Goal: Check status: Check status

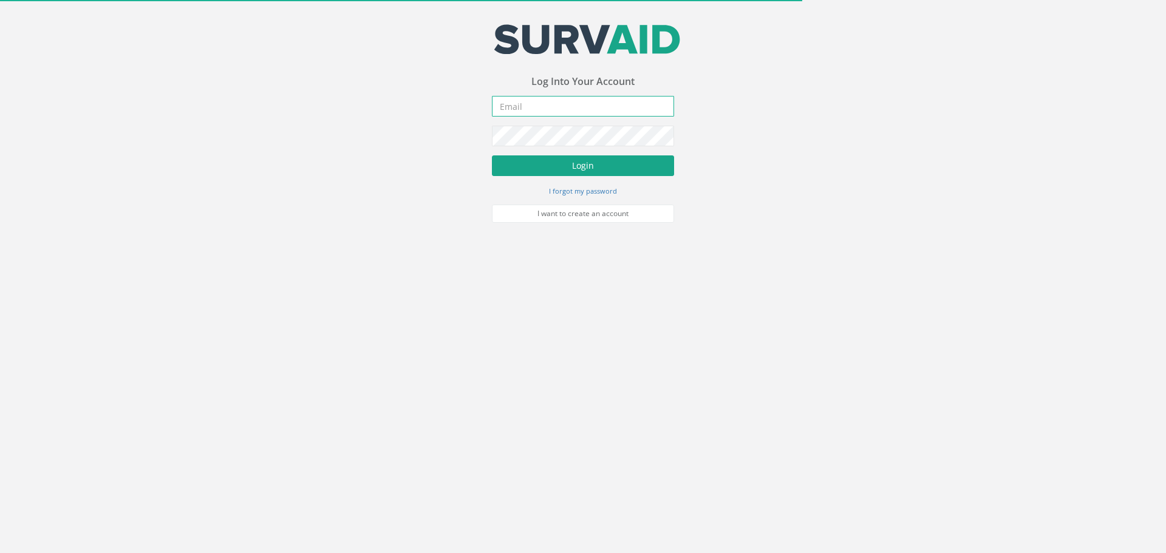
type input "[EMAIL_ADDRESS][DOMAIN_NAME]"
click at [531, 166] on button "Login" at bounding box center [583, 166] width 182 height 21
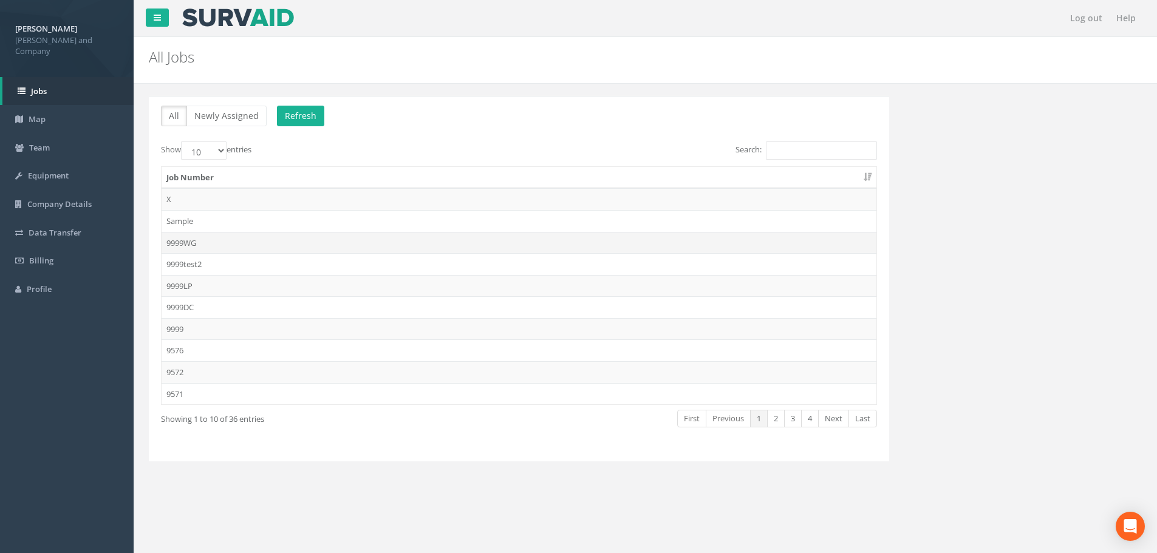
click at [190, 243] on td "9999WG" at bounding box center [519, 243] width 715 height 22
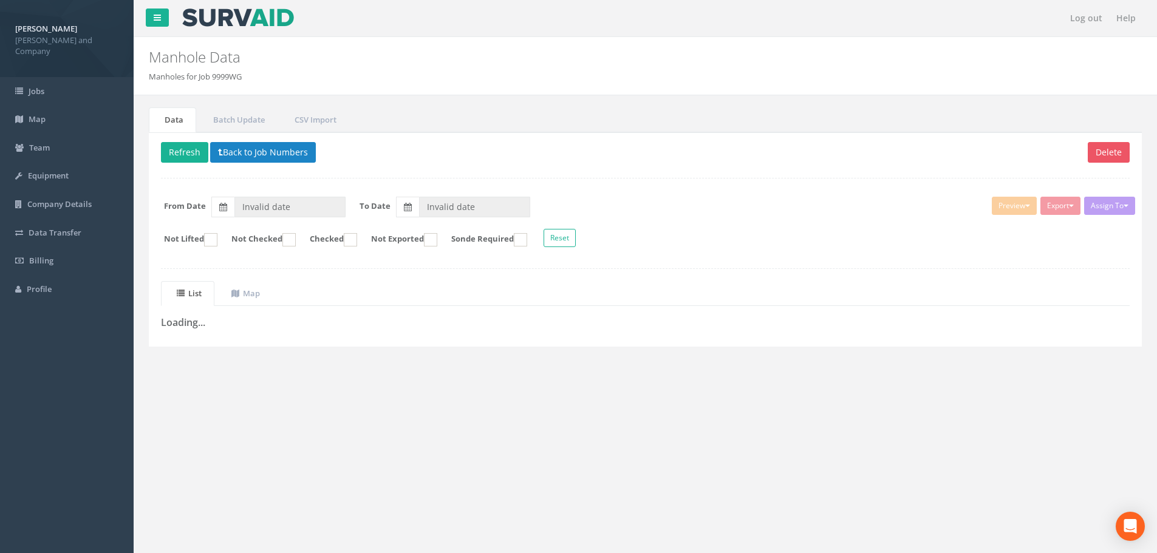
type input "[DATE]"
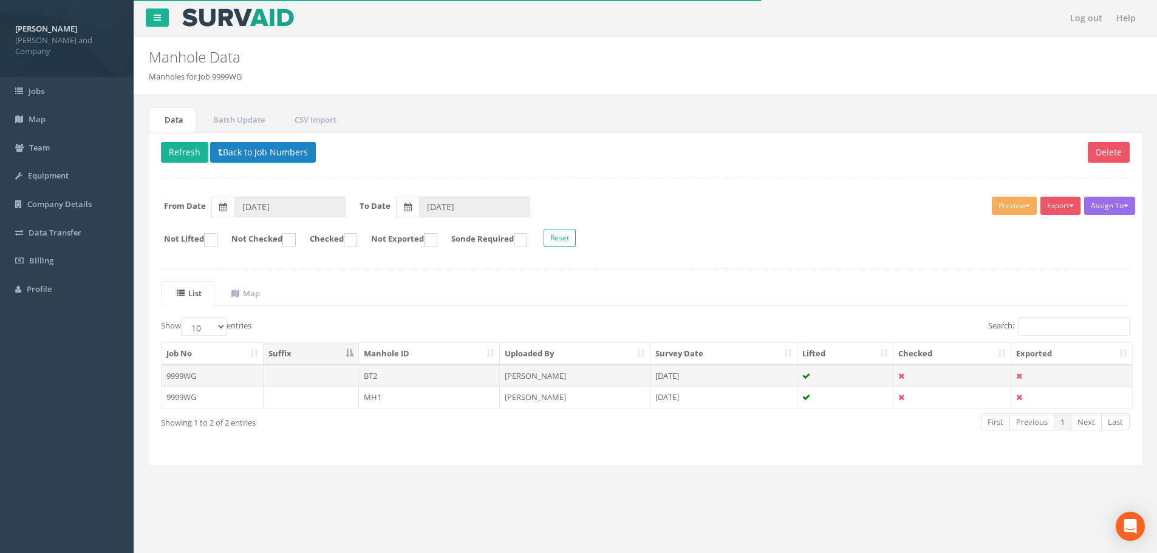
click at [405, 379] on td "BT2" at bounding box center [430, 376] width 142 height 22
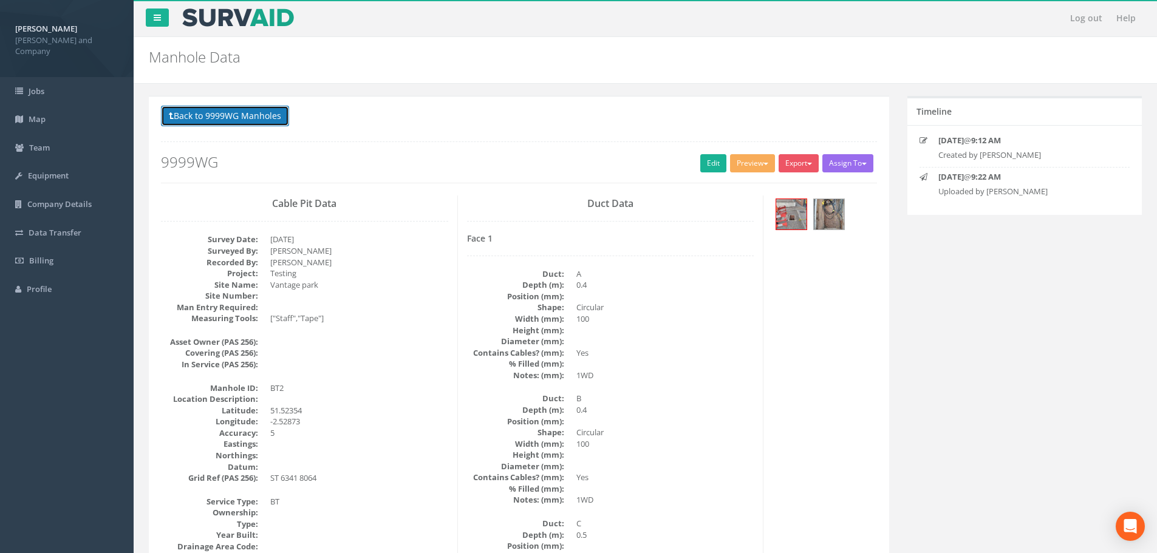
click at [266, 123] on button "Back to 9999WG Manholes" at bounding box center [225, 116] width 128 height 21
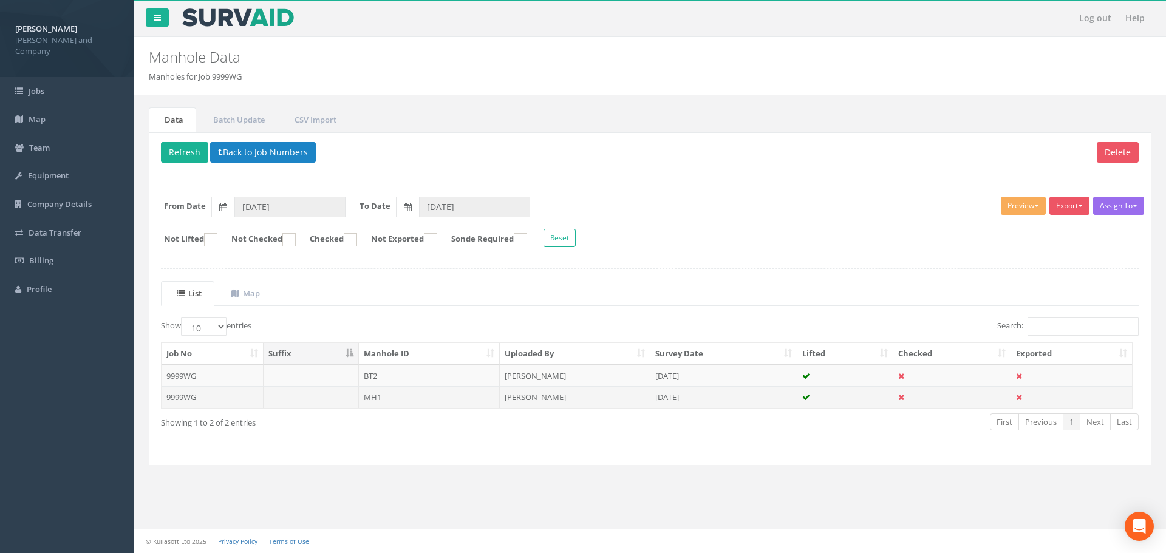
click at [211, 396] on td "9999WG" at bounding box center [213, 397] width 102 height 22
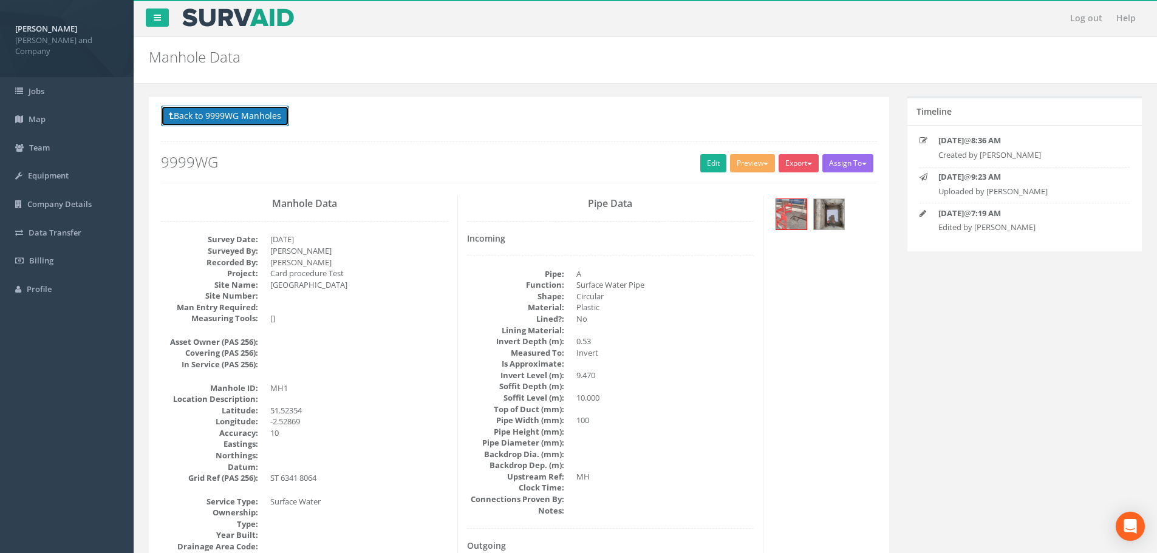
click at [254, 117] on button "Back to 9999WG Manholes" at bounding box center [225, 116] width 128 height 21
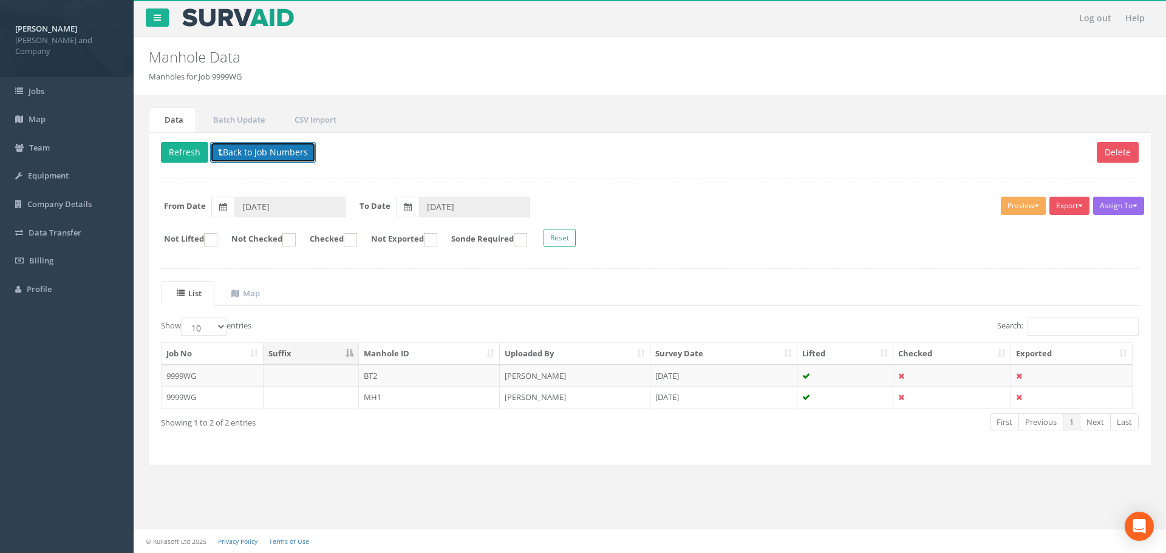
click at [251, 151] on button "Back to Job Numbers" at bounding box center [263, 152] width 106 height 21
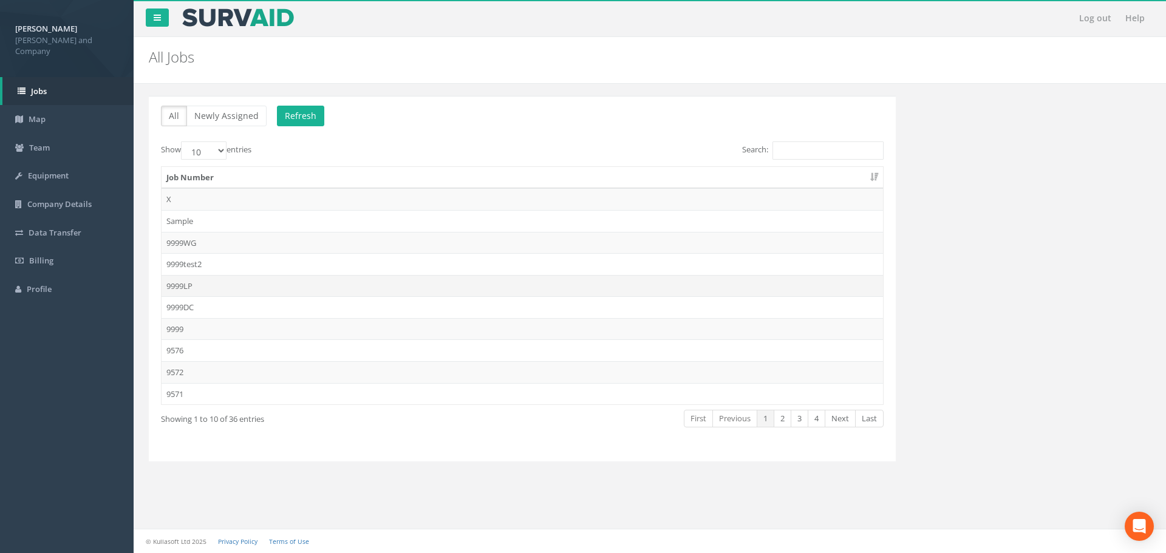
click at [219, 285] on td "9999LP" at bounding box center [523, 286] width 722 height 22
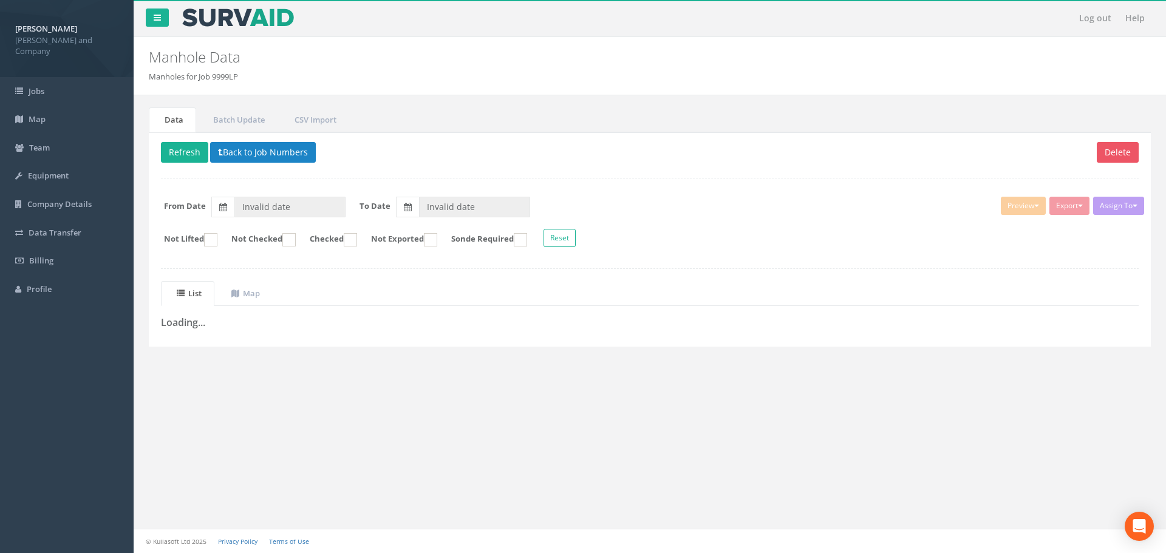
type input "[DATE]"
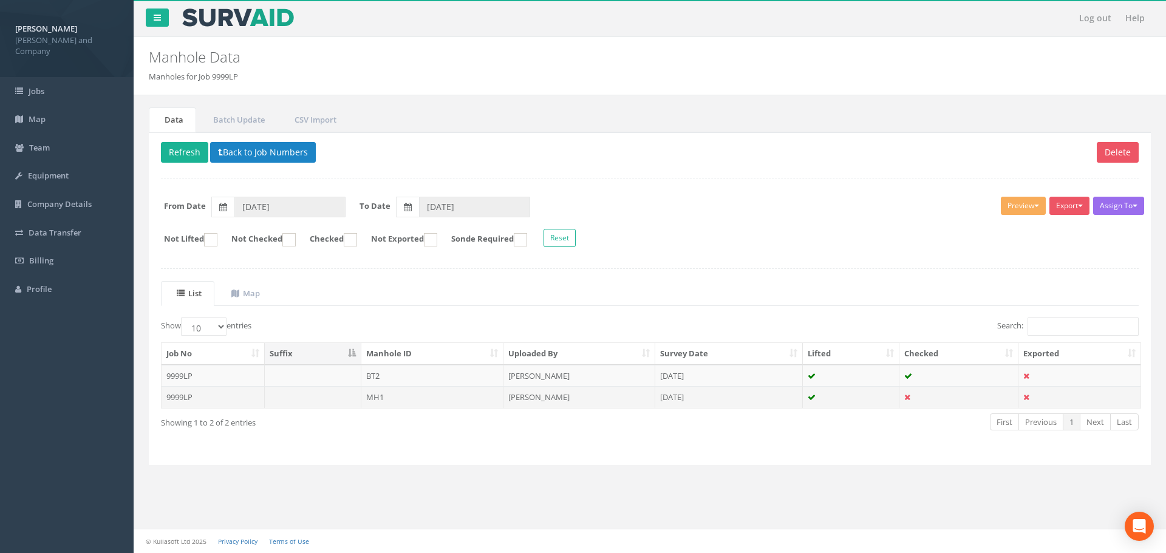
click at [421, 395] on td "MH1" at bounding box center [432, 397] width 143 height 22
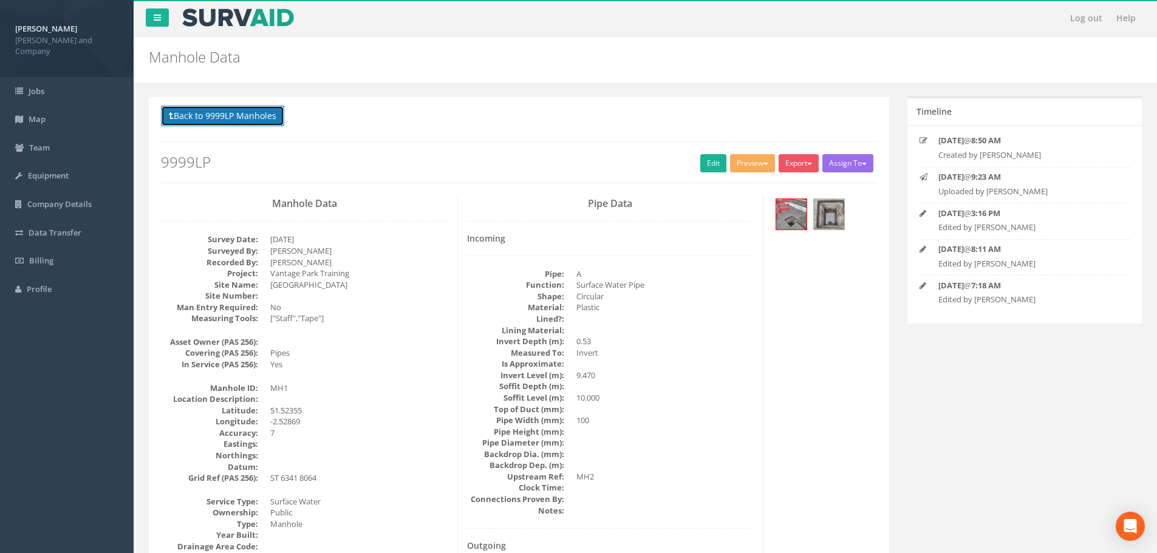
click at [262, 122] on button "Back to 9999LP Manholes" at bounding box center [222, 116] width 123 height 21
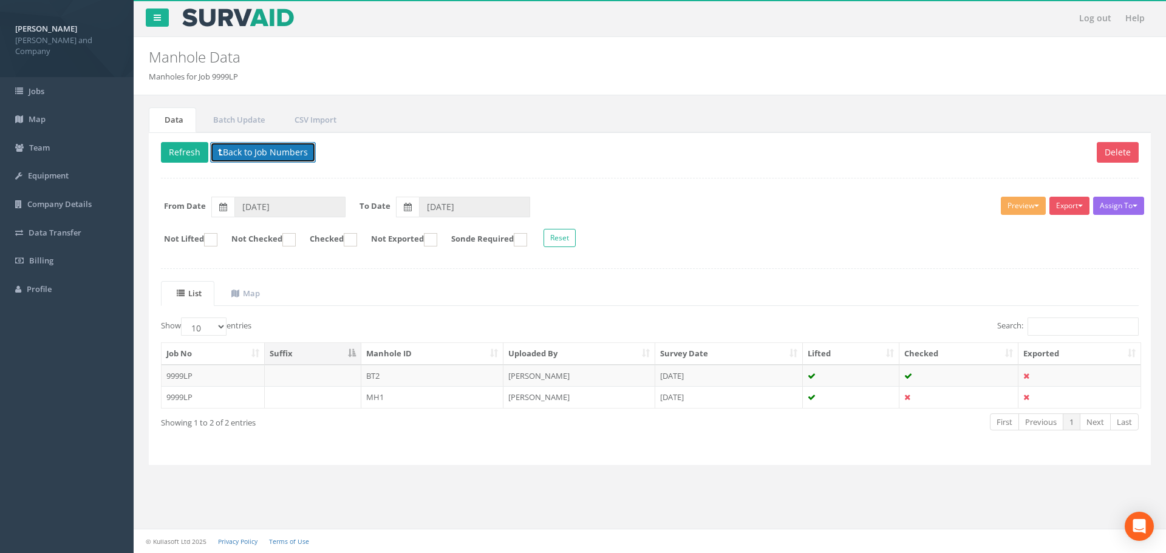
click at [231, 148] on button "Back to Job Numbers" at bounding box center [263, 152] width 106 height 21
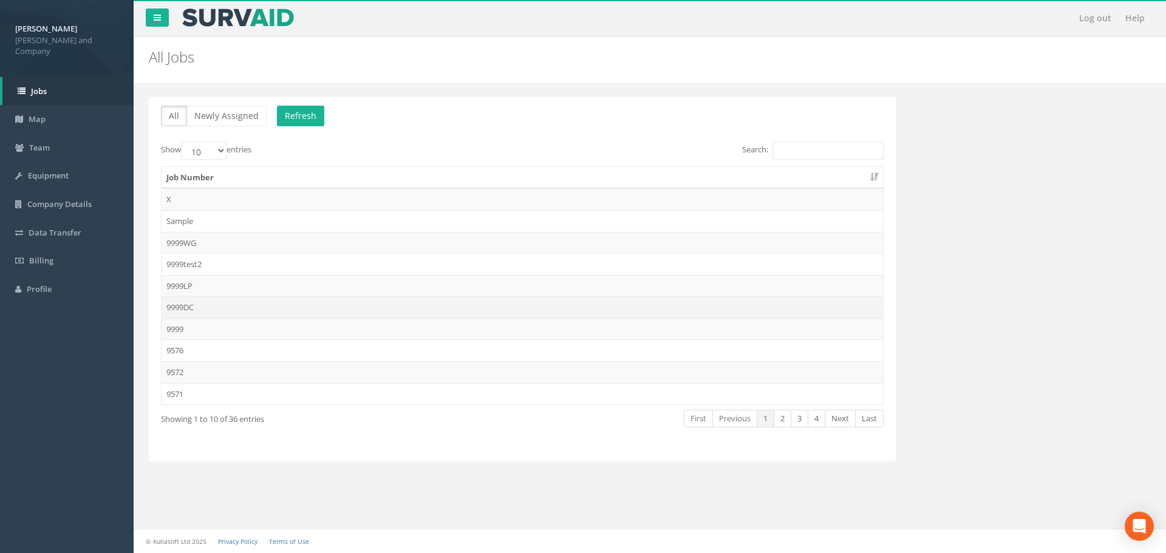
click at [214, 304] on td "9999DC" at bounding box center [523, 307] width 722 height 22
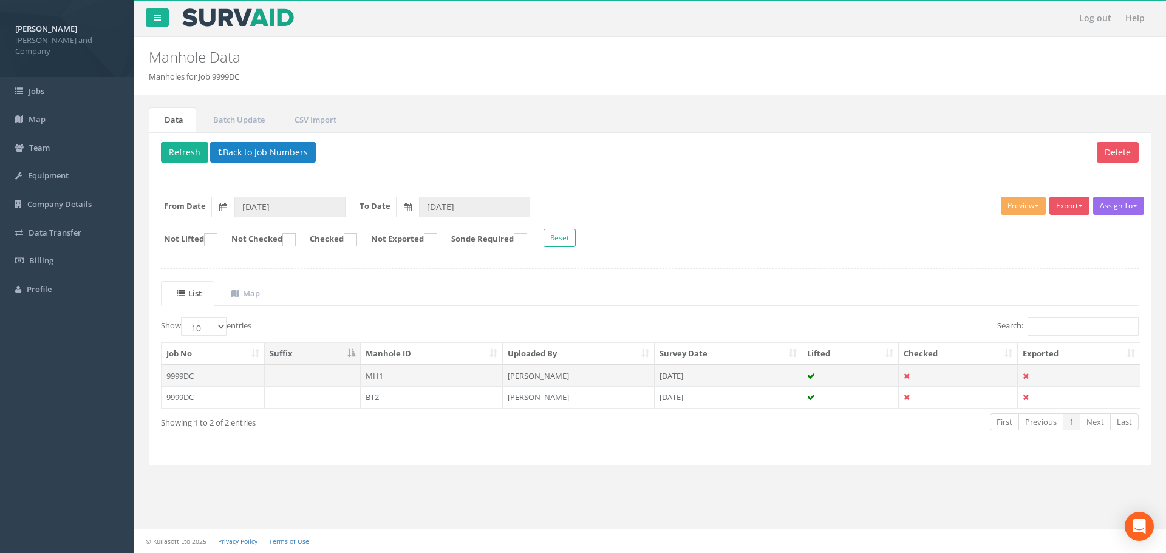
click at [242, 375] on td "9999DC" at bounding box center [213, 376] width 103 height 22
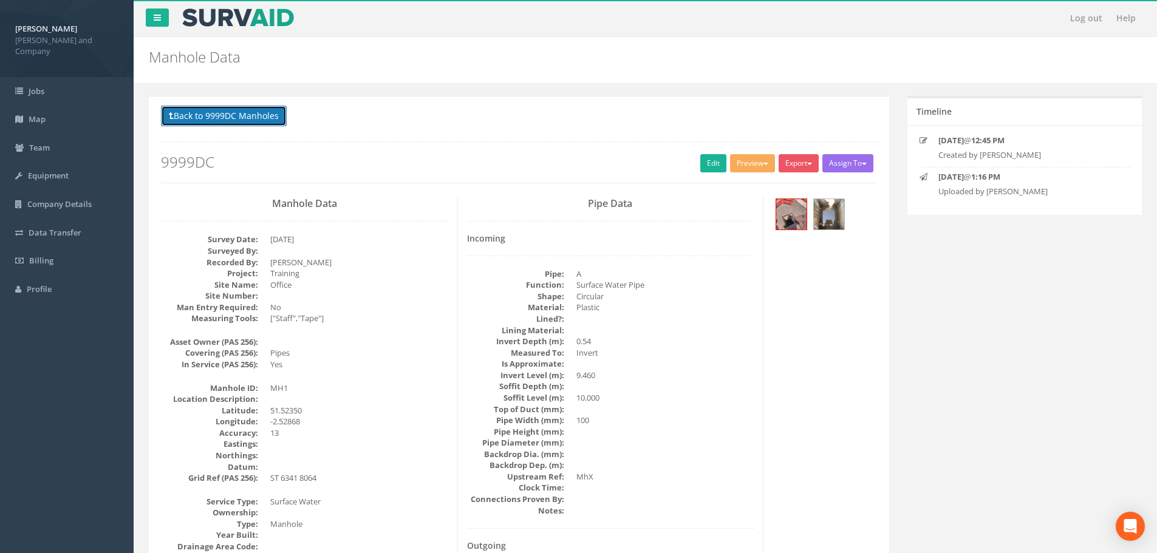
click at [259, 117] on button "Back to 9999DC Manholes" at bounding box center [224, 116] width 126 height 21
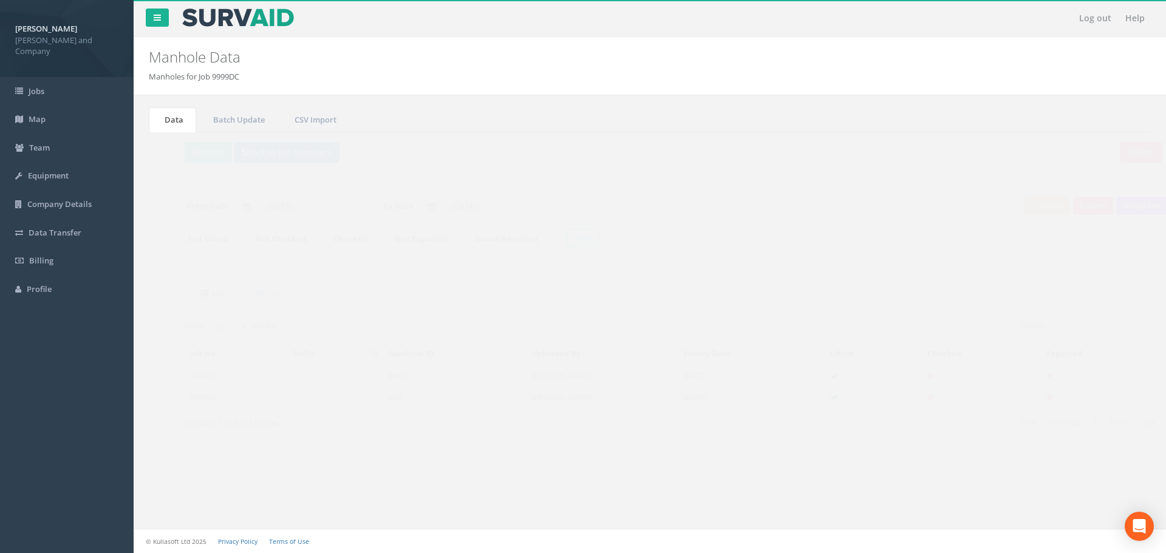
click at [320, 395] on td at bounding box center [313, 397] width 96 height 22
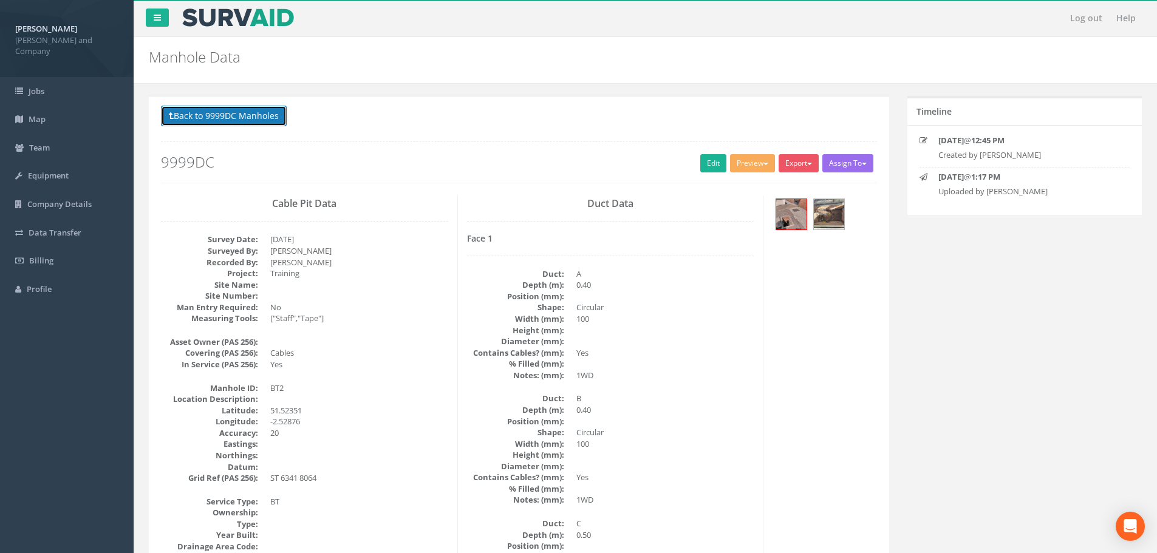
click at [250, 114] on button "Back to 9999DC Manholes" at bounding box center [224, 116] width 126 height 21
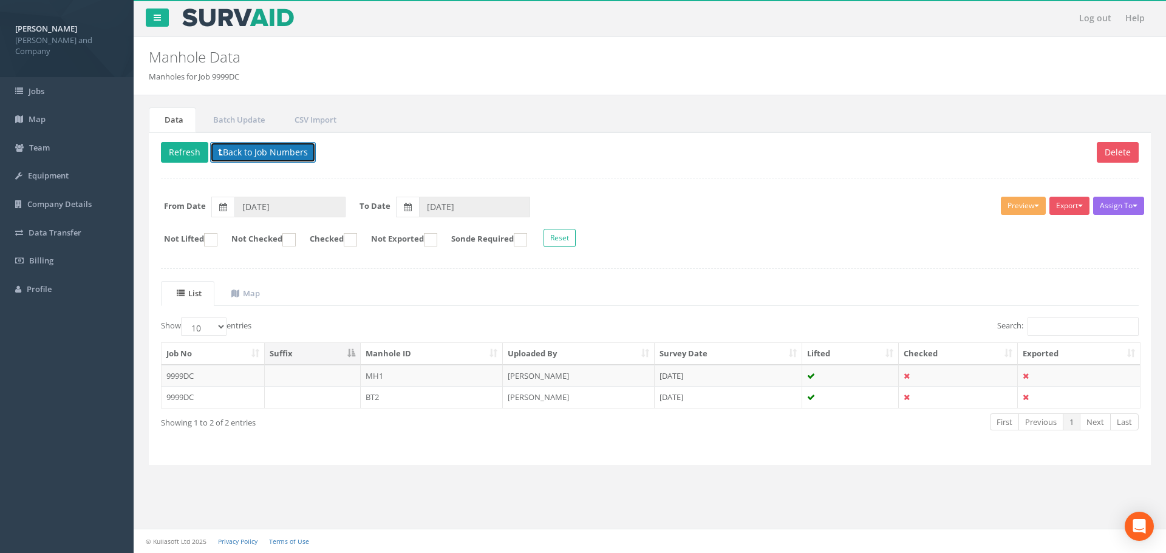
click at [269, 162] on button "Back to Job Numbers" at bounding box center [263, 152] width 106 height 21
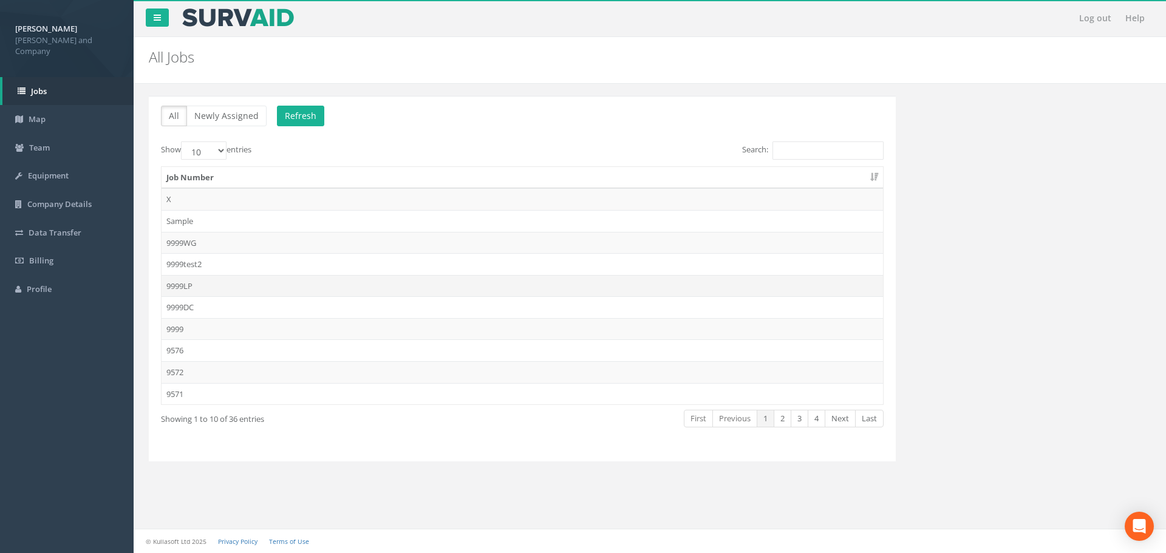
click at [238, 285] on td "9999LP" at bounding box center [523, 286] width 722 height 22
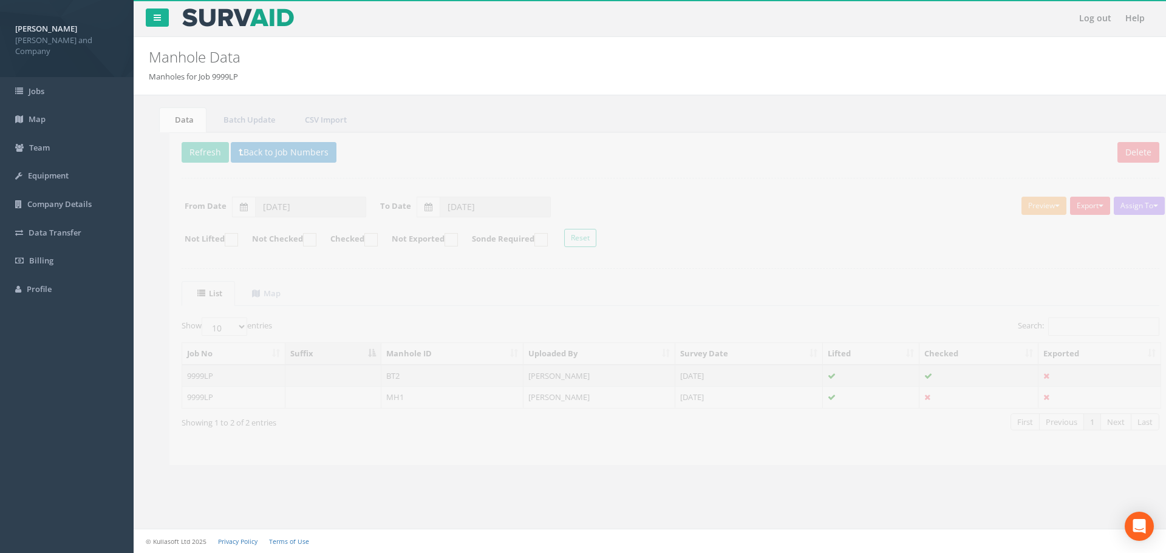
click at [236, 381] on td "9999LP" at bounding box center [213, 376] width 103 height 22
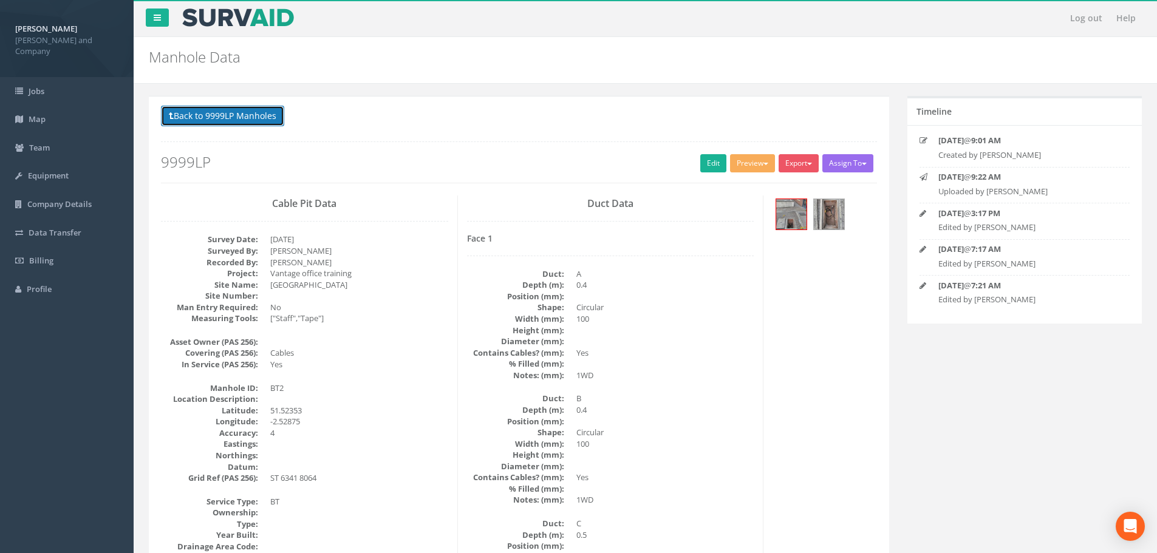
click at [234, 108] on button "Back to 9999LP Manholes" at bounding box center [222, 116] width 123 height 21
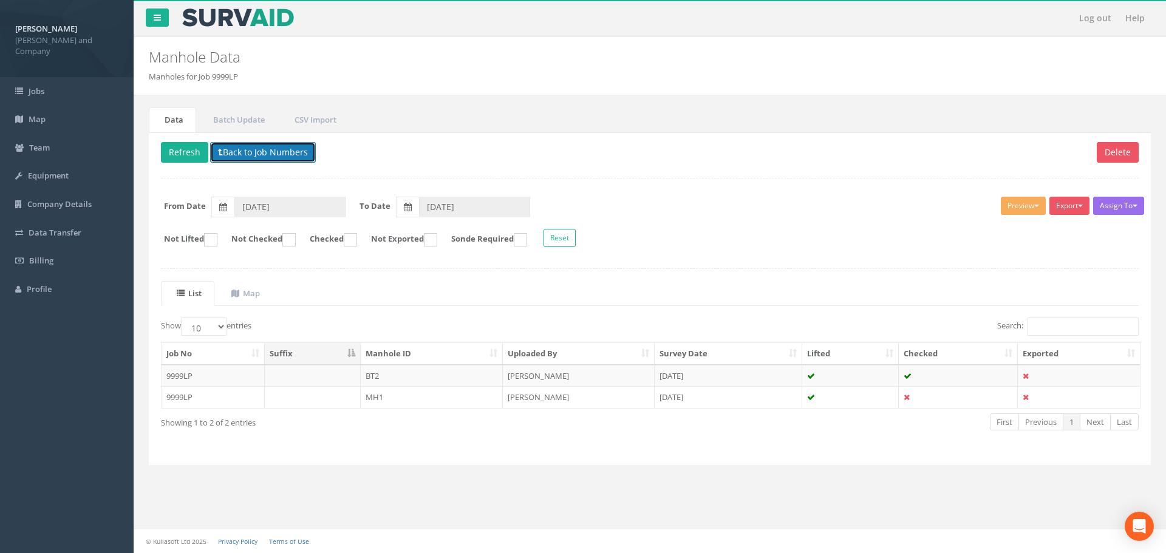
click at [304, 151] on button "Back to Job Numbers" at bounding box center [263, 152] width 106 height 21
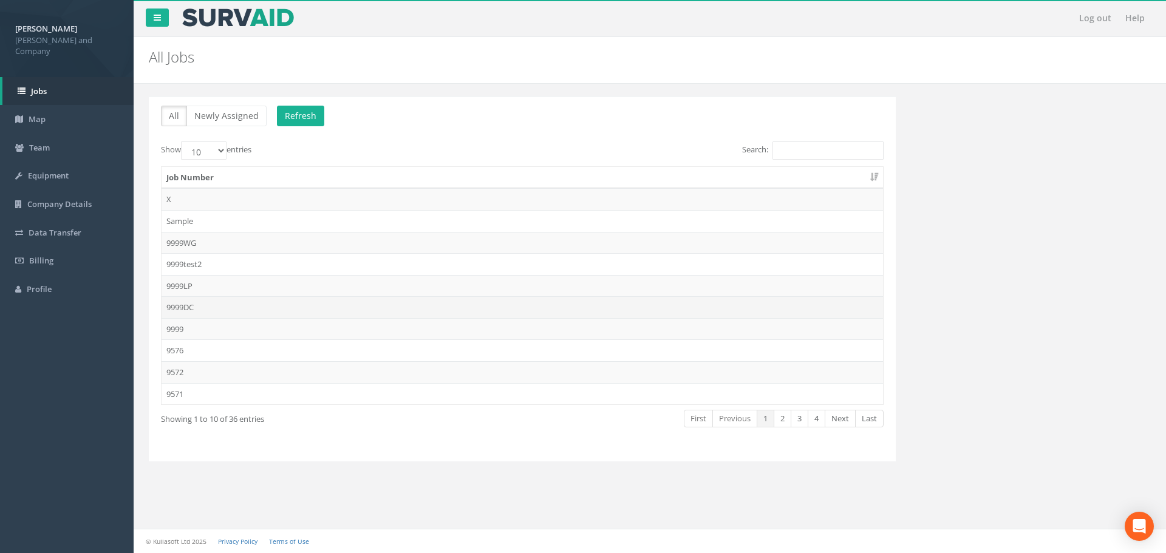
click at [238, 315] on td "9999DC" at bounding box center [523, 307] width 722 height 22
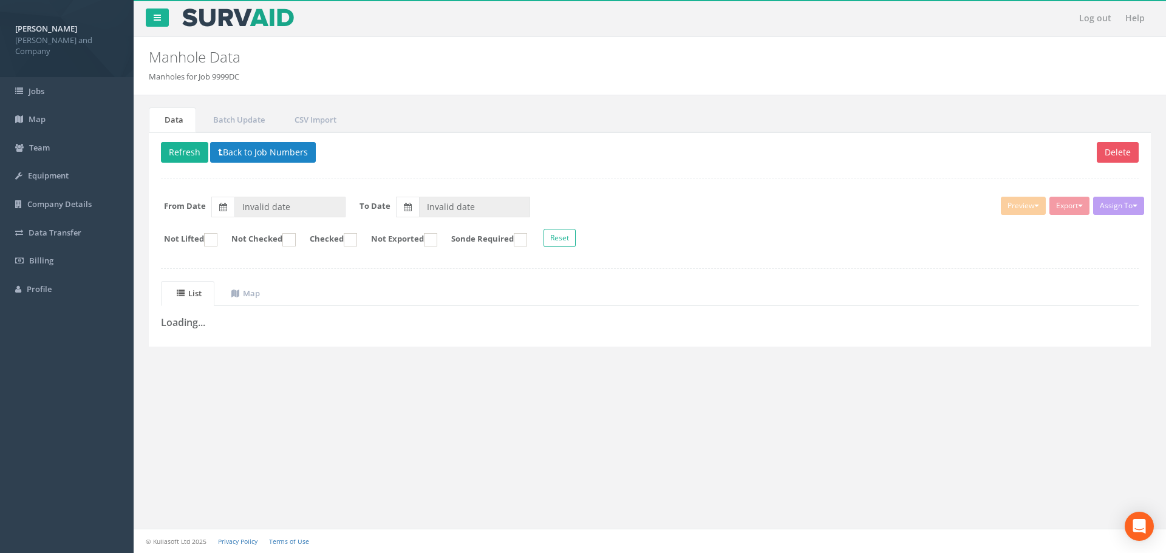
type input "[DATE]"
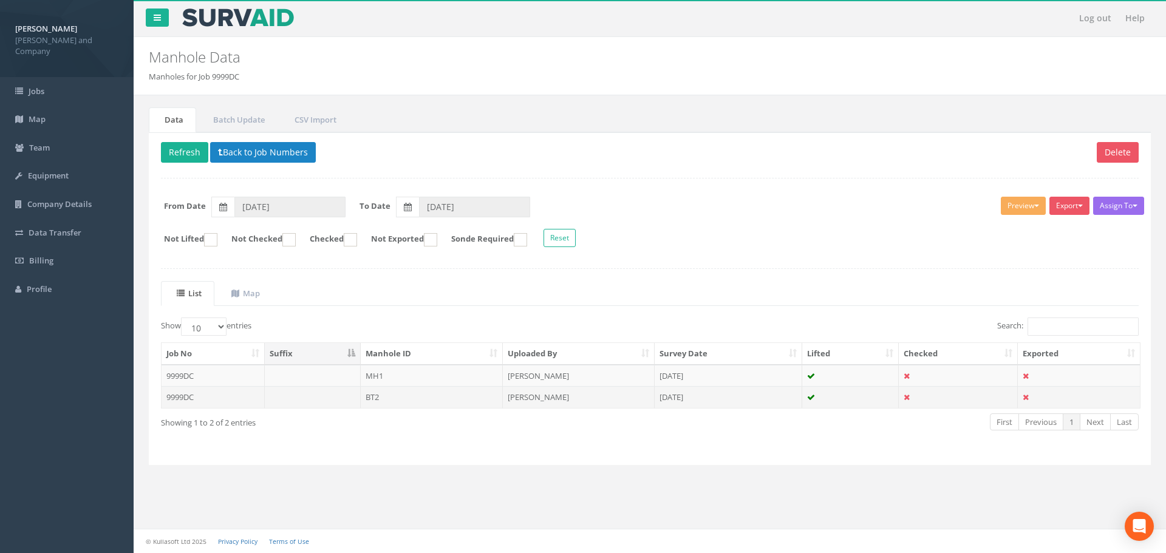
click at [205, 396] on td "9999DC" at bounding box center [213, 397] width 103 height 22
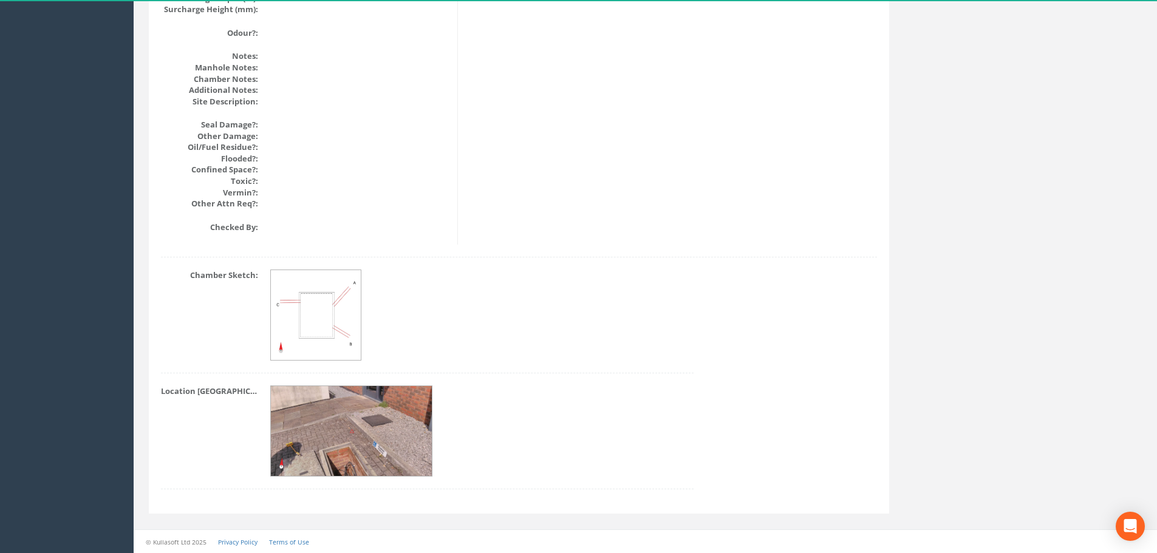
scroll to position [950, 0]
